Goal: Task Accomplishment & Management: Manage account settings

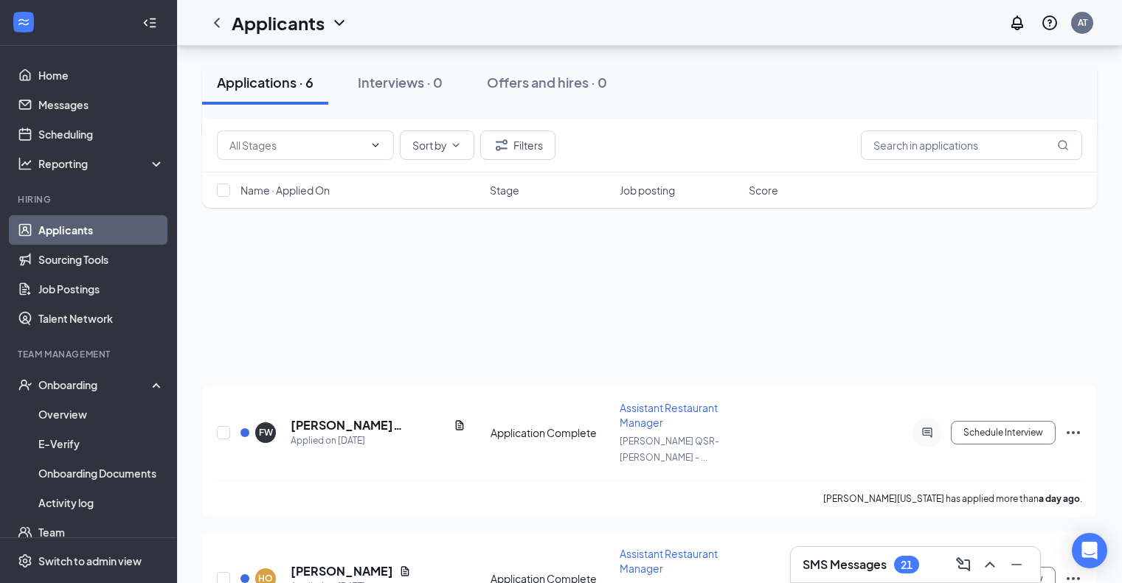
scroll to position [297, 0]
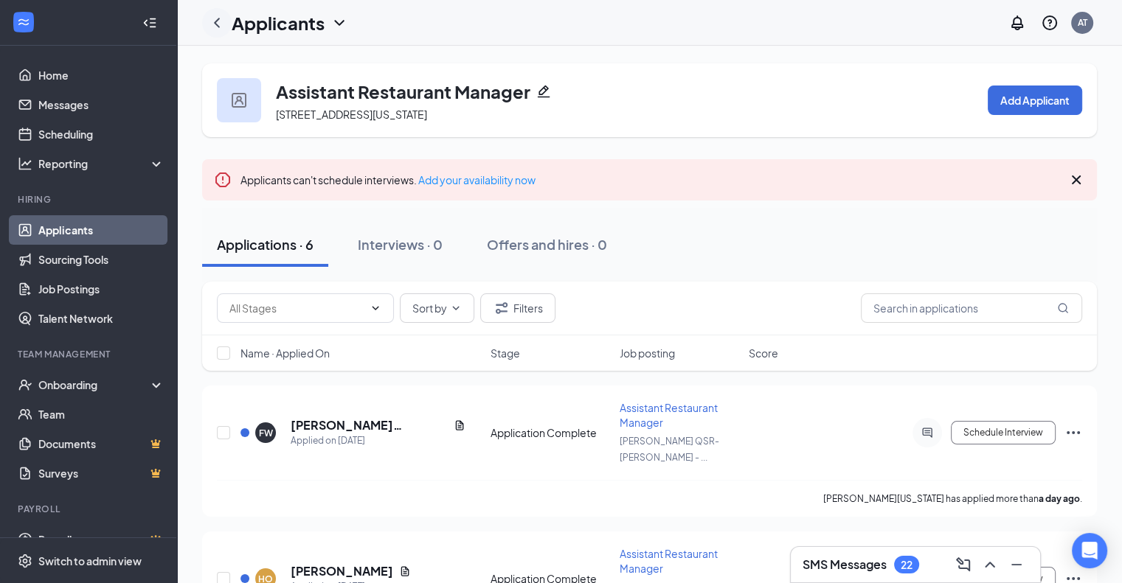
click at [222, 22] on icon "ChevronLeft" at bounding box center [217, 23] width 18 height 18
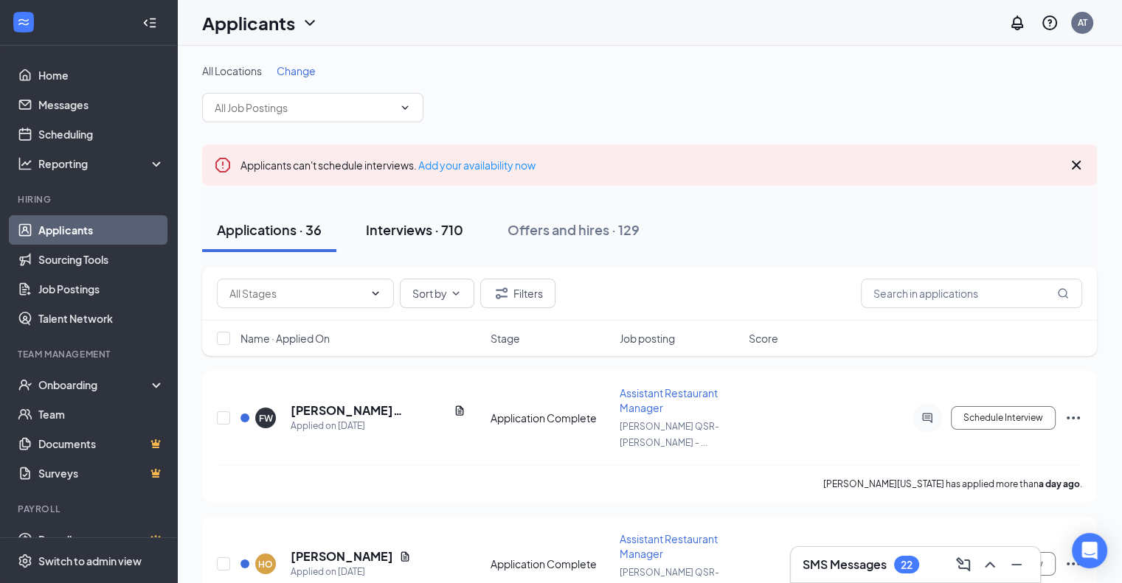
click at [422, 232] on div "Interviews · 710" at bounding box center [414, 230] width 97 height 18
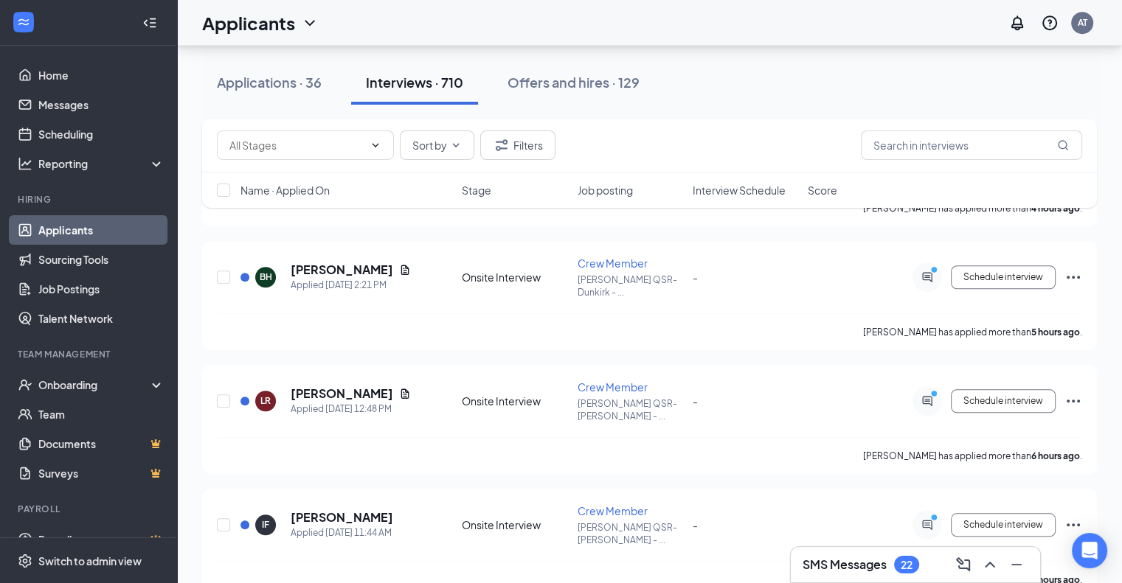
scroll to position [1207, 0]
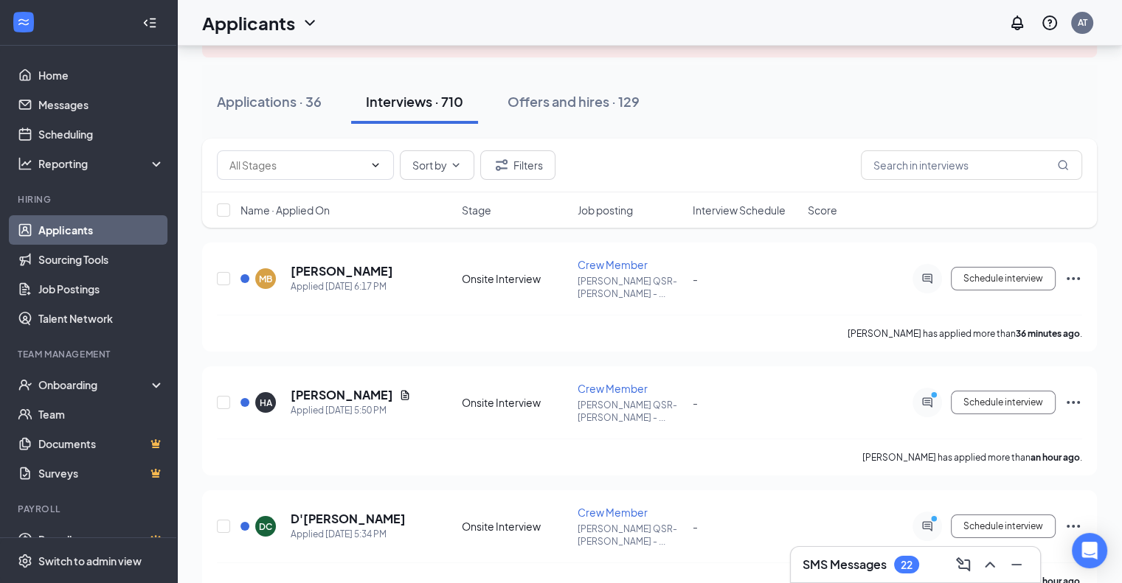
scroll to position [0, 0]
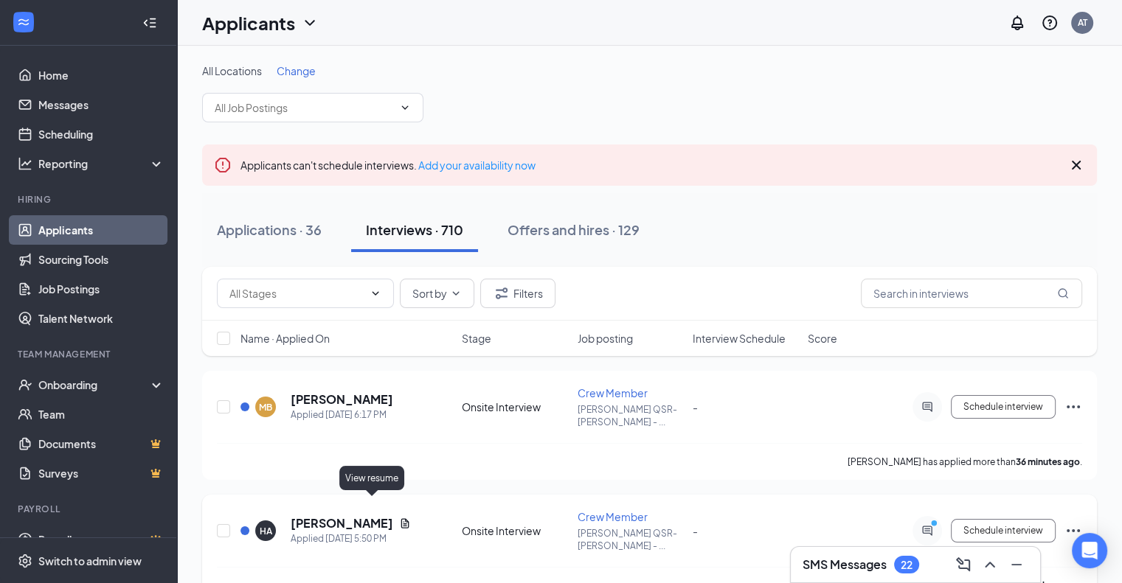
click at [399, 518] on icon "Document" at bounding box center [405, 524] width 12 height 12
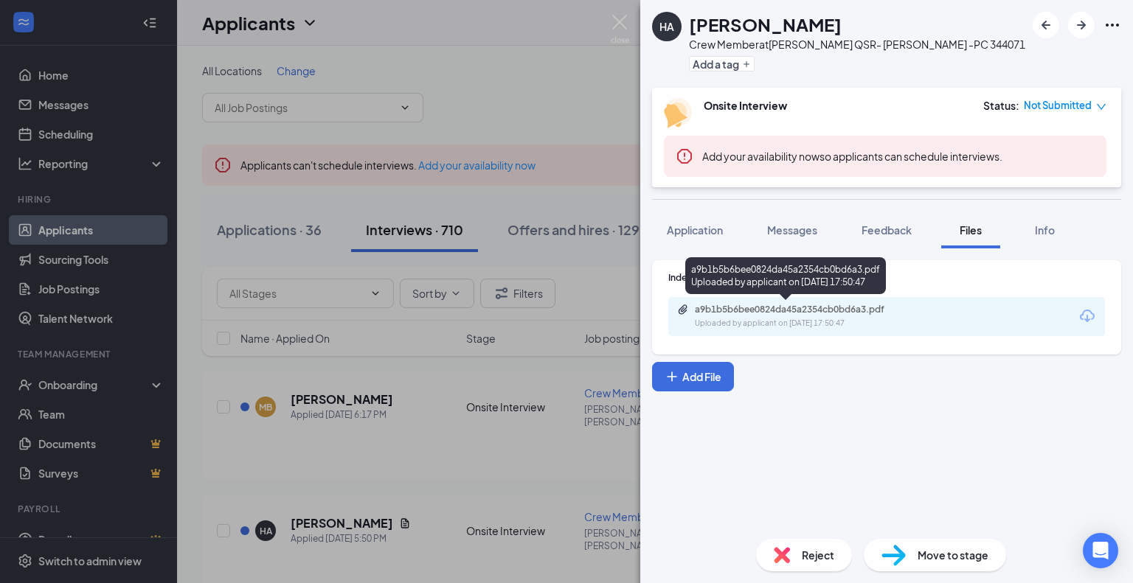
click at [779, 318] on div "Uploaded by applicant on Oct 15, 2025 at 17:50:47" at bounding box center [805, 324] width 221 height 12
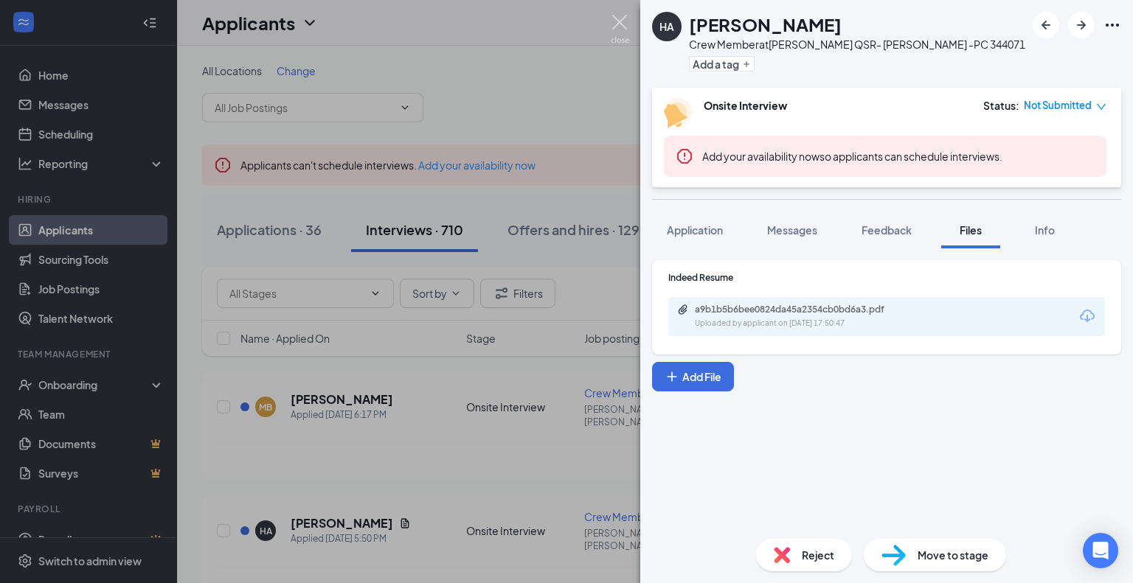
click at [614, 25] on img at bounding box center [620, 29] width 18 height 29
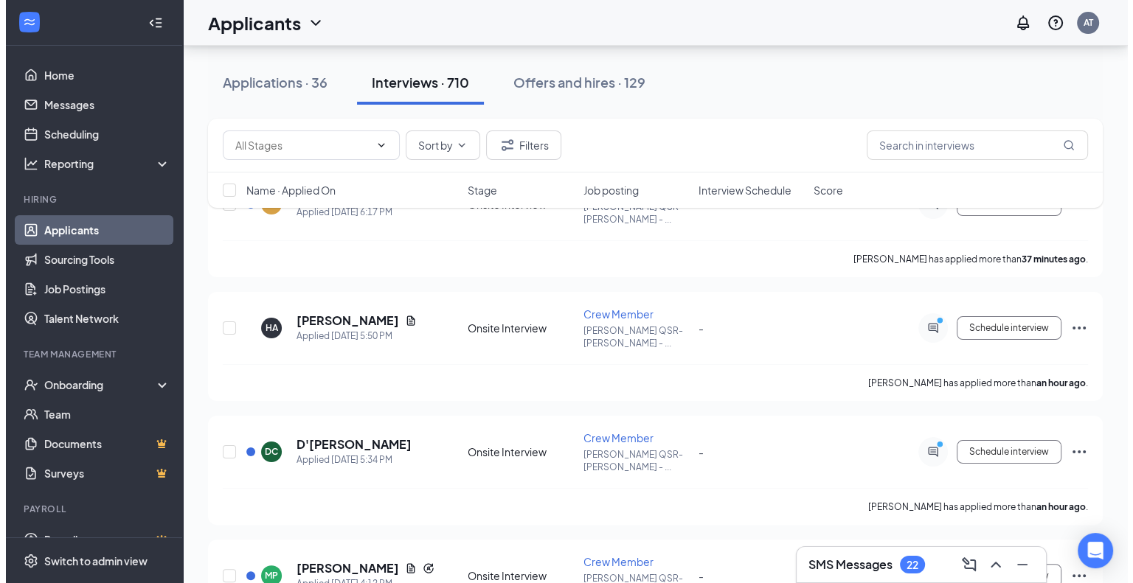
scroll to position [375, 0]
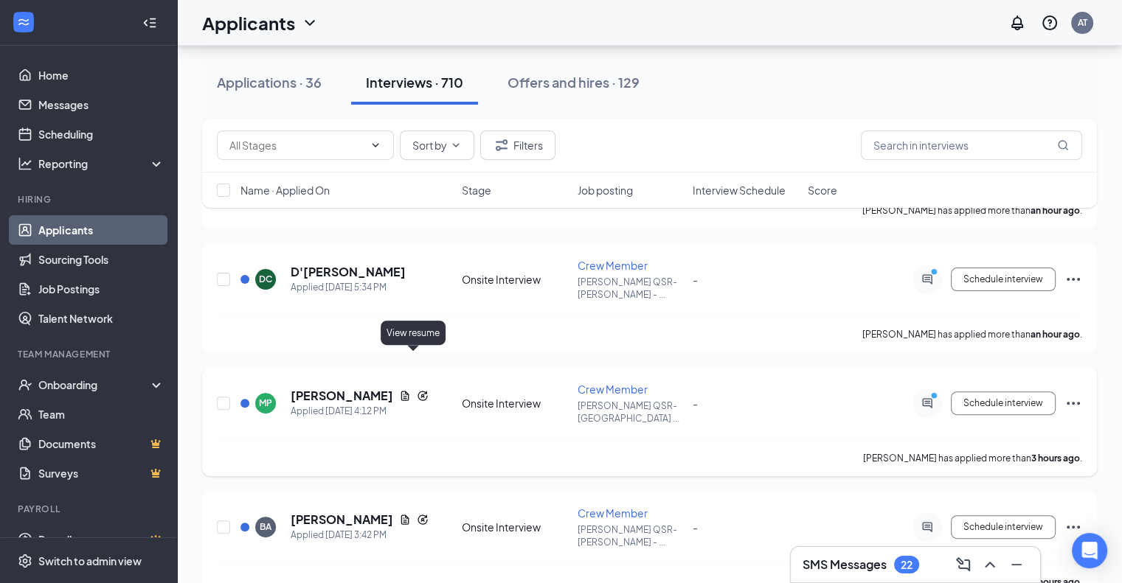
click at [409, 390] on icon "Document" at bounding box center [405, 396] width 12 height 12
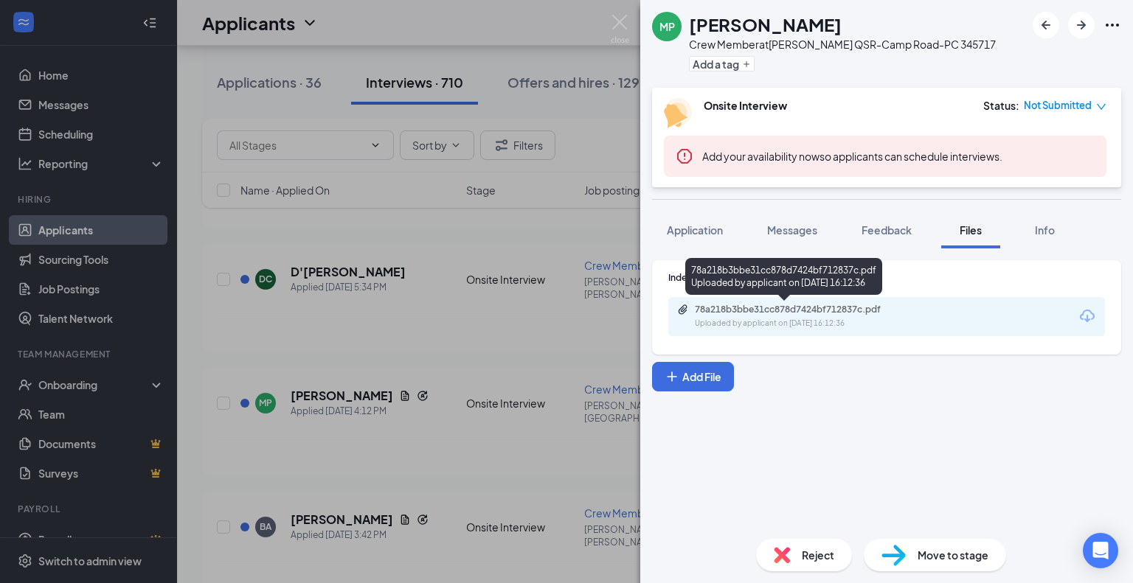
click at [770, 324] on div "Uploaded by applicant on Oct 15, 2025 at 16:12:36" at bounding box center [805, 324] width 221 height 12
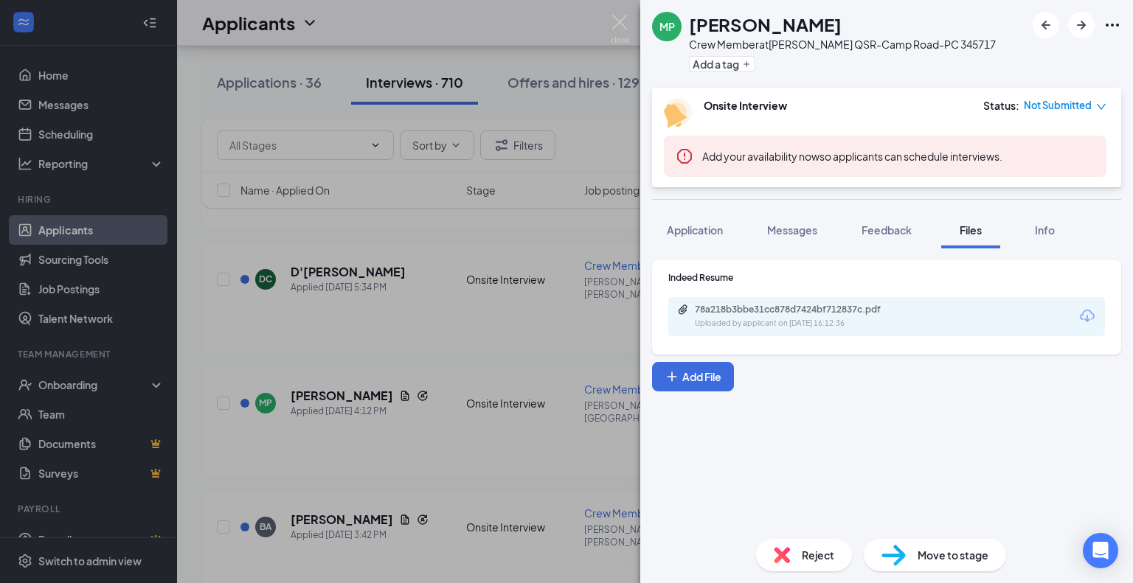
click at [78, 77] on div "MP MaryBeth Petkowicz Crew Member at Vyom QSR-Camp Road-PC 345717 Add a tag Ons…" at bounding box center [566, 291] width 1133 height 583
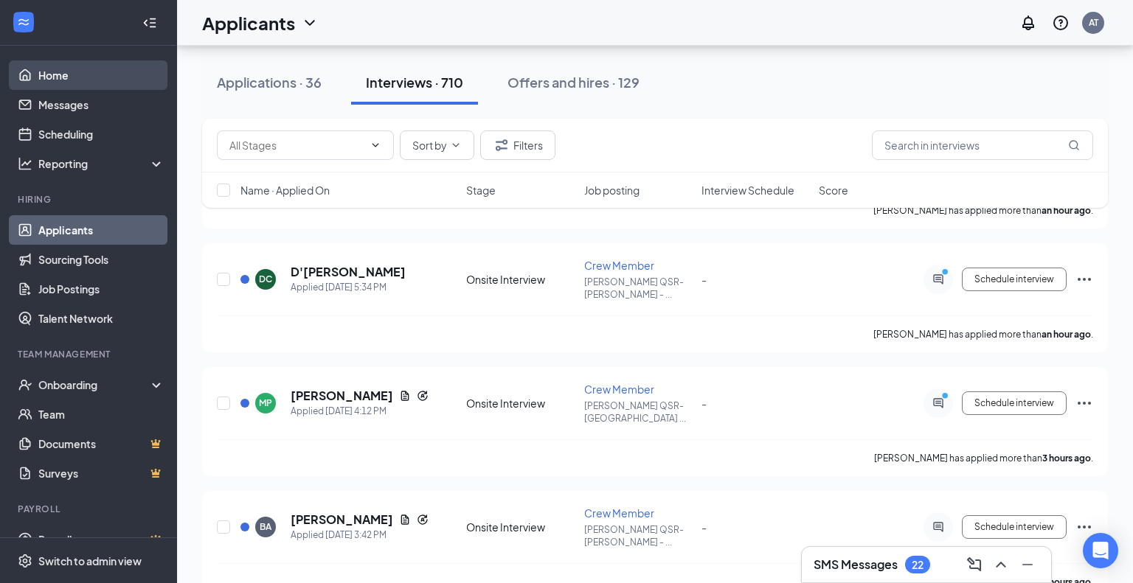
click at [63, 77] on link "Home" at bounding box center [101, 75] width 126 height 30
